Goal: Information Seeking & Learning: Learn about a topic

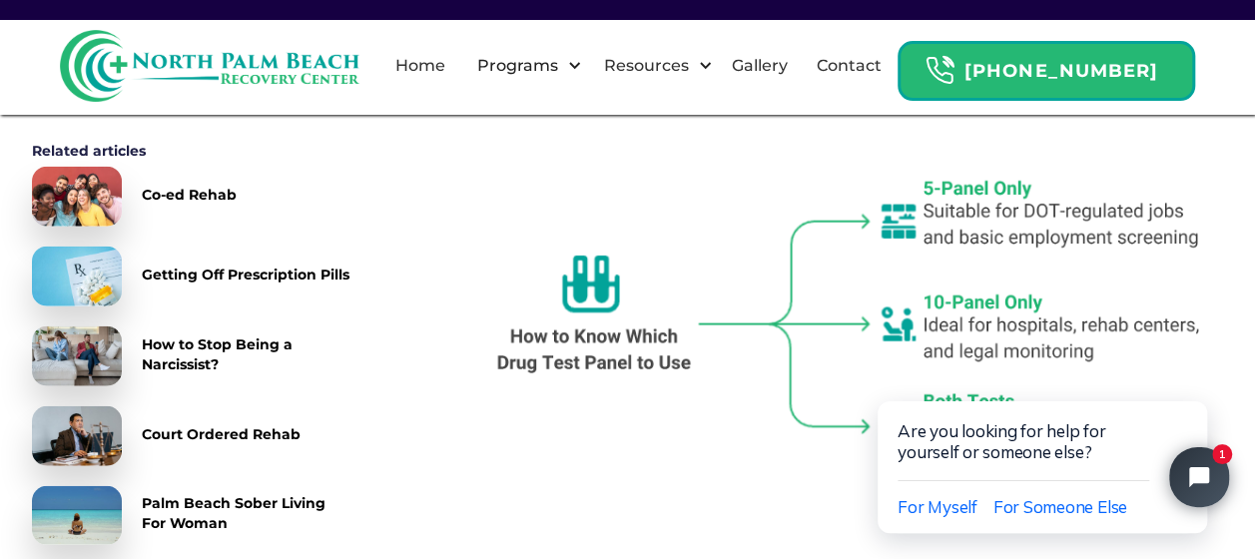
scroll to position [2673, 0]
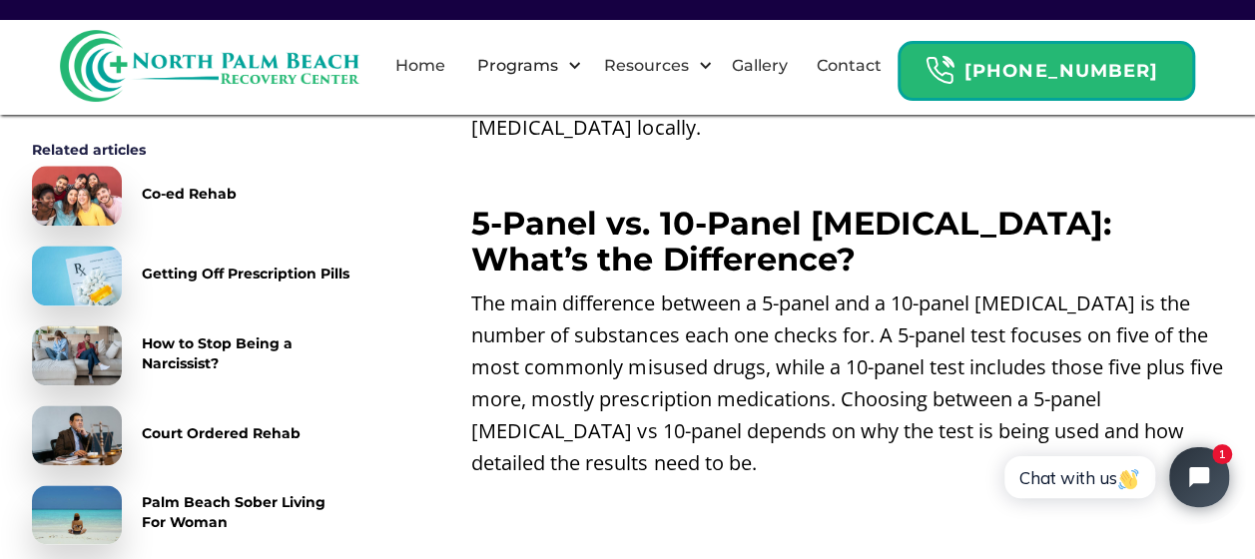
scroll to position [4952, 0]
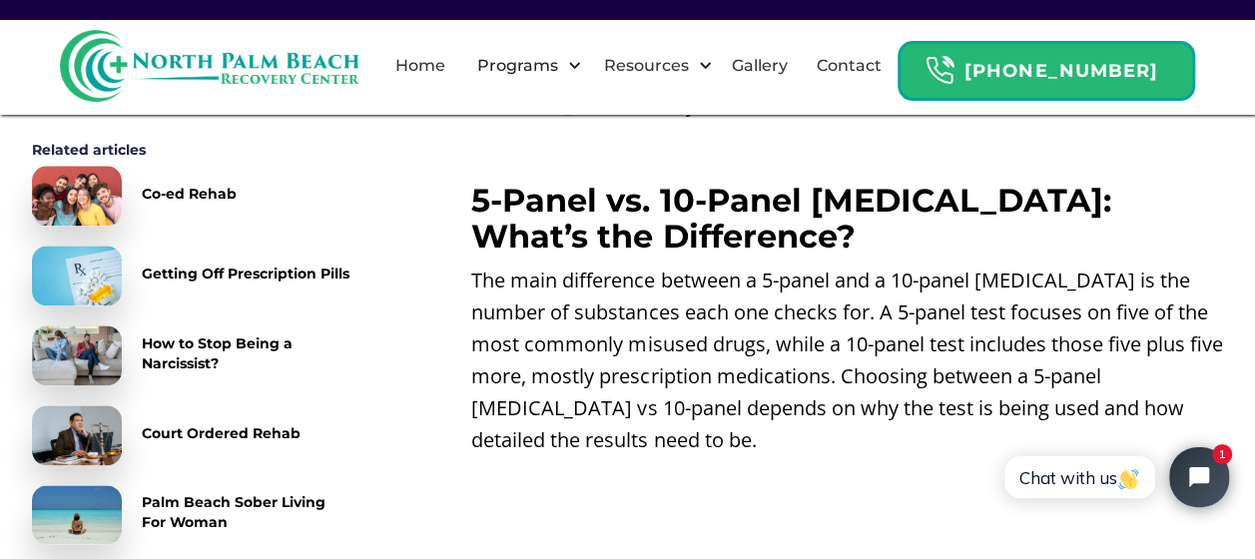
click at [635, 382] on p "The main difference between a 5-panel and a 10-panel [MEDICAL_DATA] is the numb…" at bounding box center [847, 361] width 752 height 192
click at [481, 265] on p "The main difference between a 5-panel and a 10-panel [MEDICAL_DATA] is the numb…" at bounding box center [847, 361] width 752 height 192
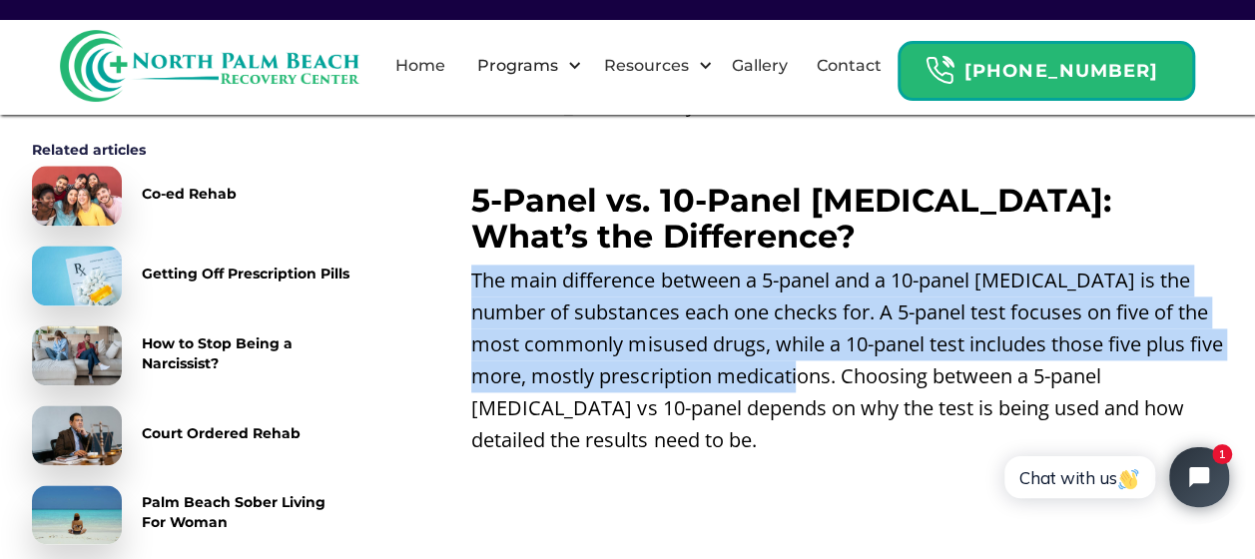
drag, startPoint x: 470, startPoint y: 215, endPoint x: 841, endPoint y: 314, distance: 383.4
copy p "The main difference between a 5-panel and a 10-panel drug test is the number of…"
